Goal: Information Seeking & Learning: Learn about a topic

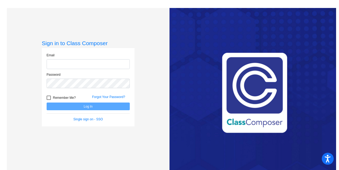
type input "[EMAIL_ADDRESS][DOMAIN_NAME]"
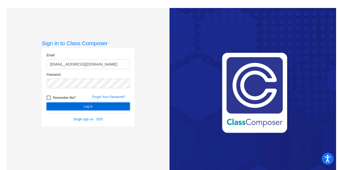
click at [89, 106] on button "Log In" at bounding box center [88, 106] width 83 height 8
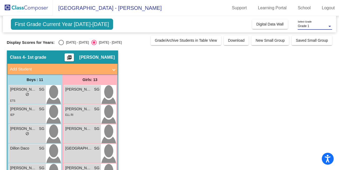
click at [331, 26] on div at bounding box center [330, 26] width 3 height 1
click at [316, 73] on div at bounding box center [169, 85] width 339 height 170
click at [282, 24] on button "Digital Data Wall" at bounding box center [270, 24] width 36 height 10
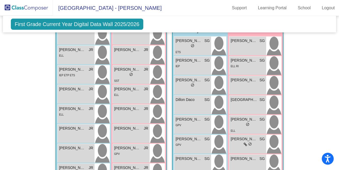
scroll to position [421, 0]
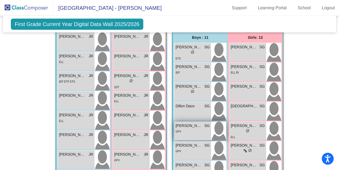
click at [178, 130] on span "GPV" at bounding box center [179, 131] width 6 height 3
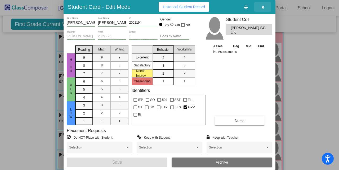
click at [264, 6] on icon "button" at bounding box center [263, 7] width 3 height 4
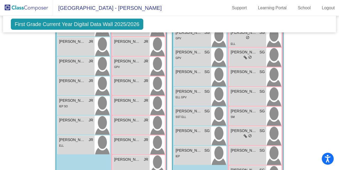
scroll to position [519, 0]
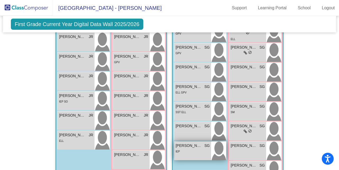
click at [188, 144] on span "[PERSON_NAME]" at bounding box center [189, 146] width 27 height 6
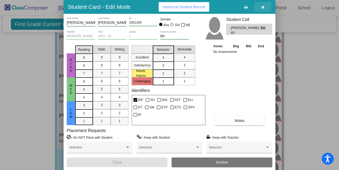
click at [264, 5] on span "button" at bounding box center [263, 7] width 3 height 4
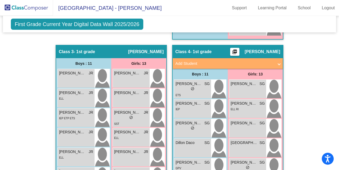
scroll to position [390, 0]
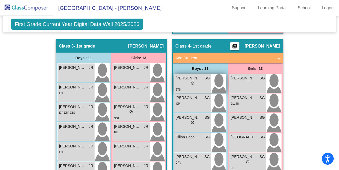
click at [192, 84] on div "lock do_not_disturb_alt" at bounding box center [193, 84] width 4 height 6
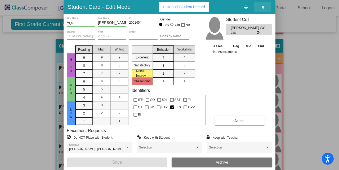
click at [262, 6] on icon "button" at bounding box center [263, 7] width 3 height 4
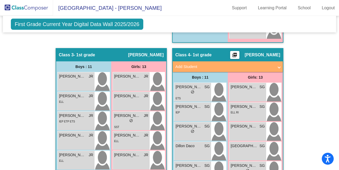
scroll to position [383, 0]
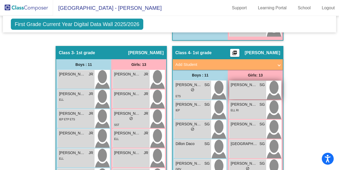
click at [247, 87] on div "[PERSON_NAME] SG lock do_not_disturb_alt" at bounding box center [248, 90] width 37 height 19
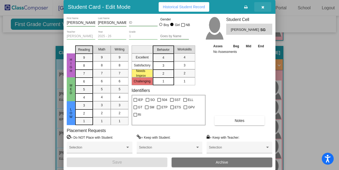
click at [261, 10] on button "button" at bounding box center [262, 7] width 17 height 10
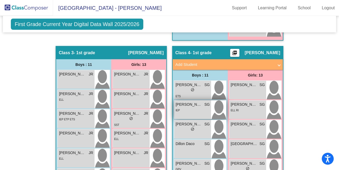
click at [199, 111] on div "IEP" at bounding box center [193, 110] width 34 height 6
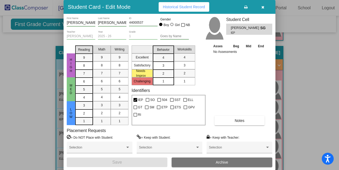
click at [261, 8] on button "button" at bounding box center [262, 7] width 17 height 10
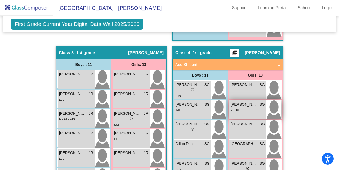
click at [248, 114] on div "[PERSON_NAME] SG lock do_not_disturb_alt ELL RI" at bounding box center [248, 109] width 37 height 19
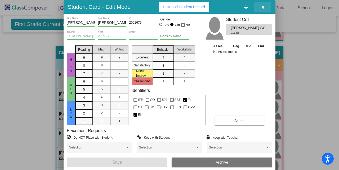
click at [264, 7] on icon "button" at bounding box center [263, 7] width 3 height 4
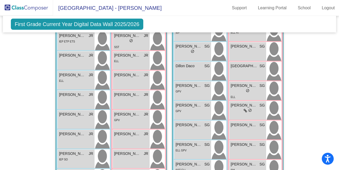
scroll to position [463, 0]
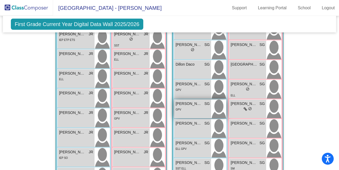
click at [193, 111] on div "[PERSON_NAME] SG lock do_not_disturb_alt GPV" at bounding box center [192, 108] width 37 height 19
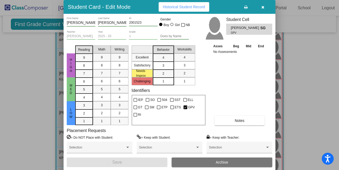
click at [265, 8] on button "button" at bounding box center [262, 7] width 17 height 10
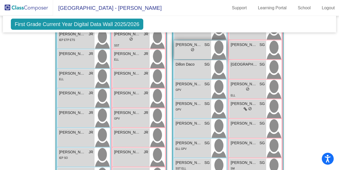
click at [196, 47] on div "lock do_not_disturb_alt" at bounding box center [193, 50] width 34 height 6
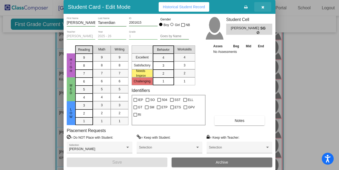
click at [263, 7] on icon "button" at bounding box center [263, 7] width 3 height 4
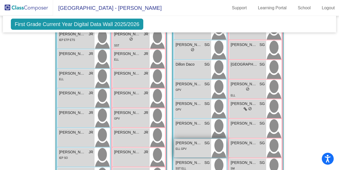
click at [194, 147] on div "ELL GPV" at bounding box center [193, 149] width 34 height 6
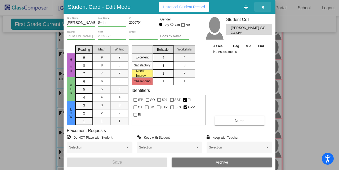
click at [264, 6] on icon "button" at bounding box center [263, 7] width 3 height 4
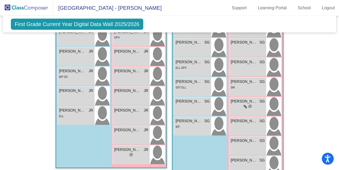
scroll to position [546, 0]
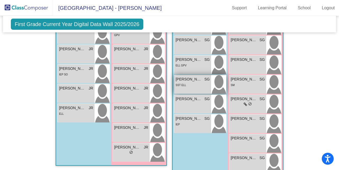
click at [204, 86] on div "SST ELL" at bounding box center [193, 85] width 34 height 6
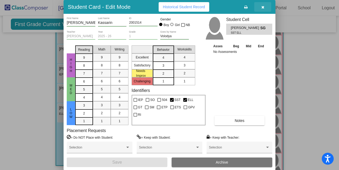
click at [261, 8] on button "button" at bounding box center [262, 7] width 17 height 10
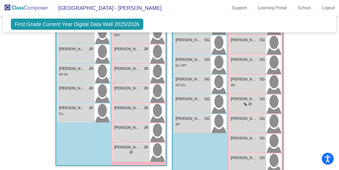
scroll to position [556, 0]
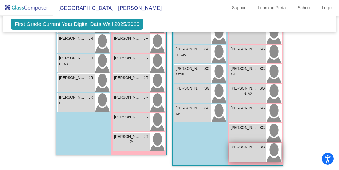
click at [246, 155] on div "[PERSON_NAME] SG lock do_not_disturb_alt" at bounding box center [248, 152] width 37 height 19
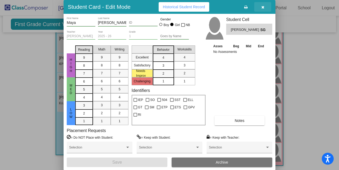
click at [264, 6] on icon "button" at bounding box center [263, 7] width 3 height 4
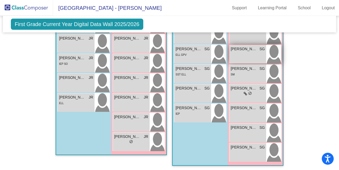
click at [248, 54] on div "[PERSON_NAME]-Park SG lock do_not_disturb_alt" at bounding box center [248, 54] width 37 height 19
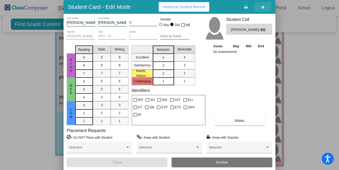
click at [263, 7] on icon "button" at bounding box center [263, 7] width 3 height 4
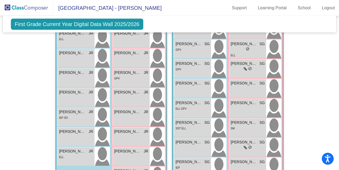
scroll to position [498, 0]
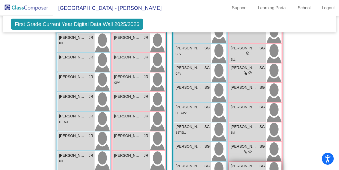
click at [243, 164] on span "[PERSON_NAME]" at bounding box center [244, 166] width 27 height 6
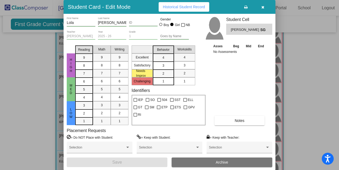
click at [263, 7] on icon "button" at bounding box center [263, 7] width 3 height 4
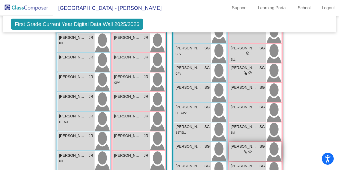
click at [241, 147] on span "[PERSON_NAME]" at bounding box center [244, 146] width 27 height 6
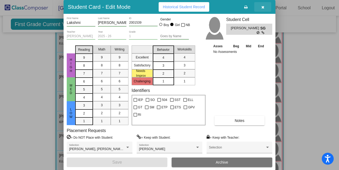
click at [262, 8] on icon "button" at bounding box center [263, 7] width 3 height 4
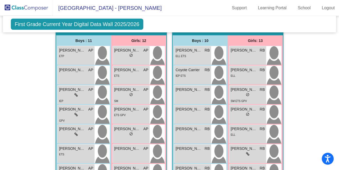
scroll to position [121, 0]
